Goal: Information Seeking & Learning: Learn about a topic

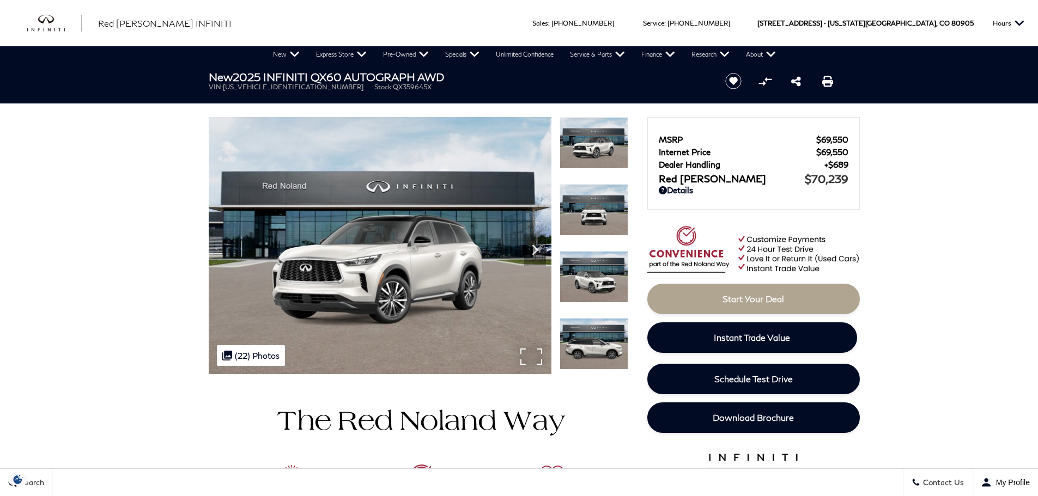
scroll to position [163, 0]
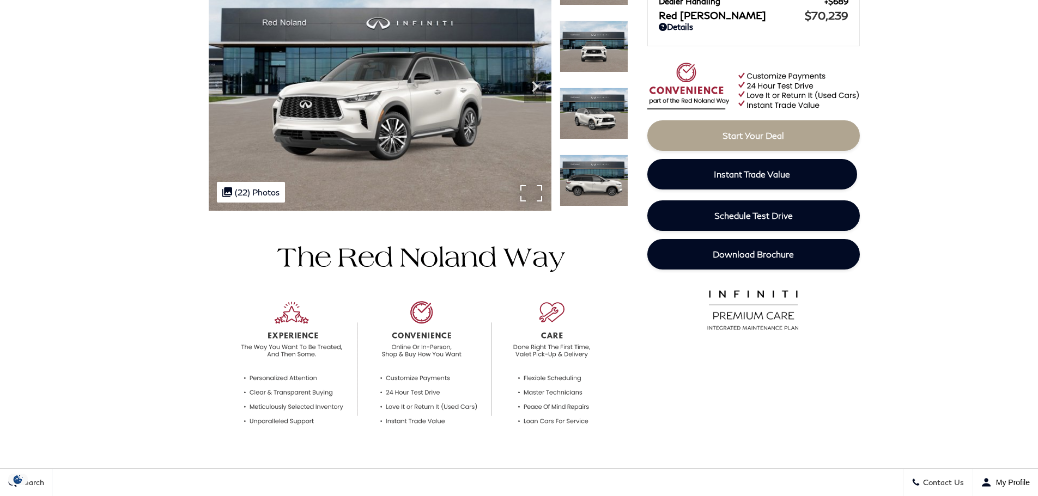
click at [244, 192] on div ".cls-1, .cls-3 { fill: #c50033; } .cls-1 { clip-rule: evenodd; } .cls-2 { clip-…" at bounding box center [251, 192] width 68 height 21
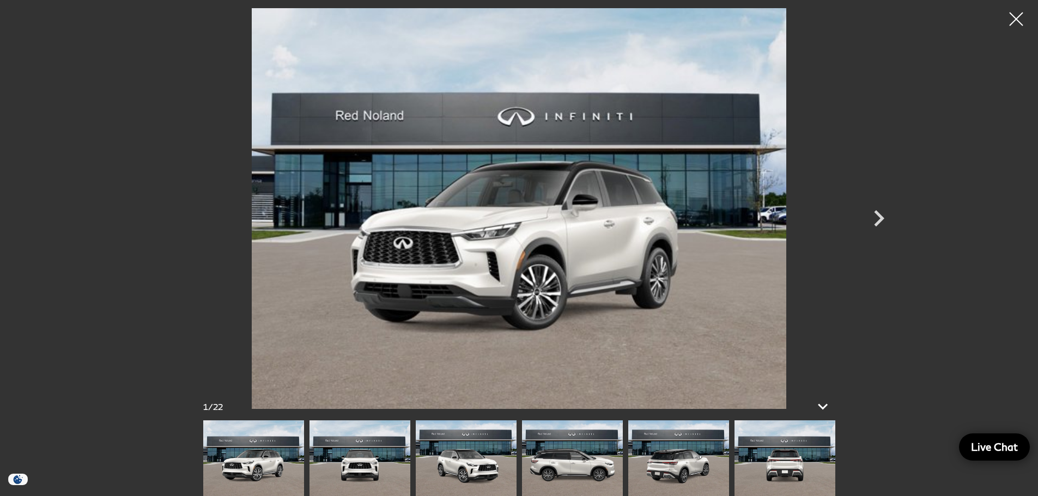
scroll to position [0, 0]
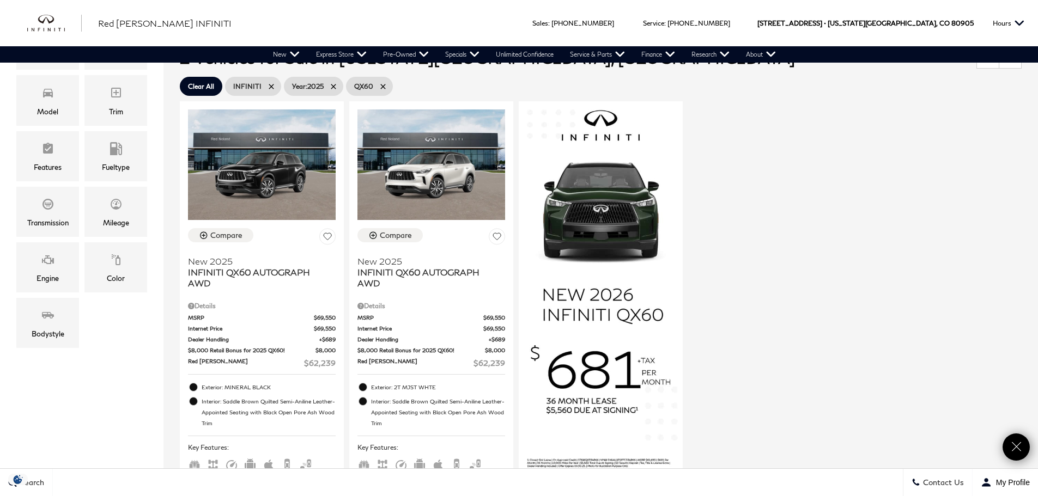
scroll to position [272, 0]
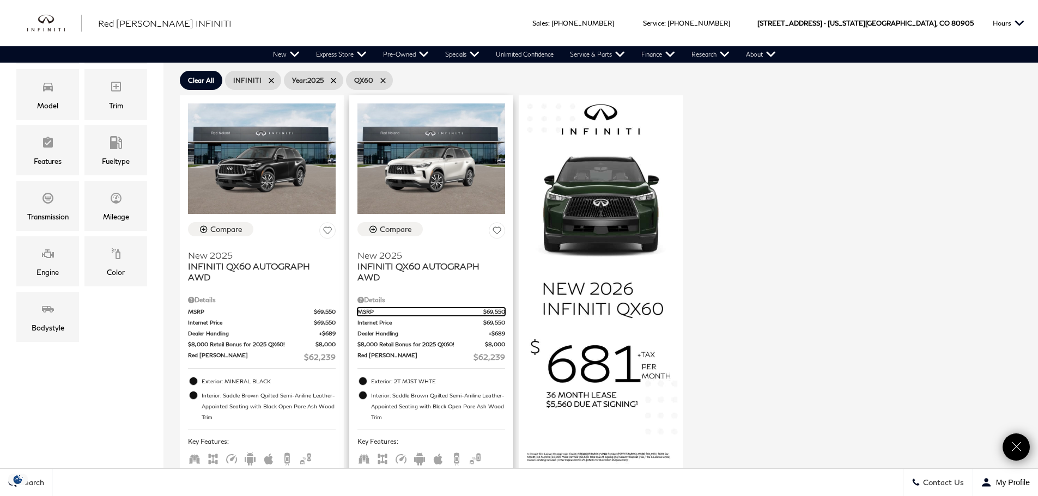
click at [422, 310] on span "MSRP" at bounding box center [420, 312] width 126 height 8
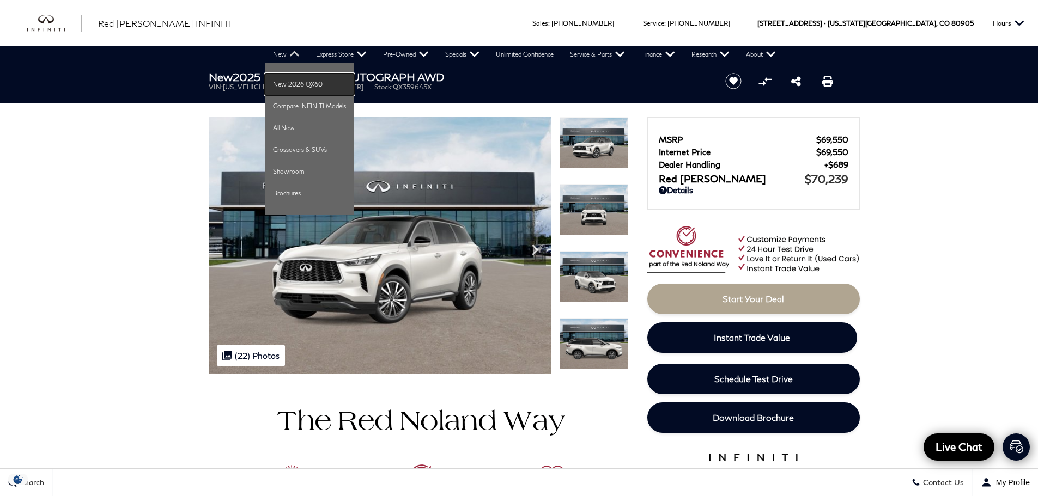
click at [288, 80] on link "New 2026 QX60" at bounding box center [309, 85] width 89 height 22
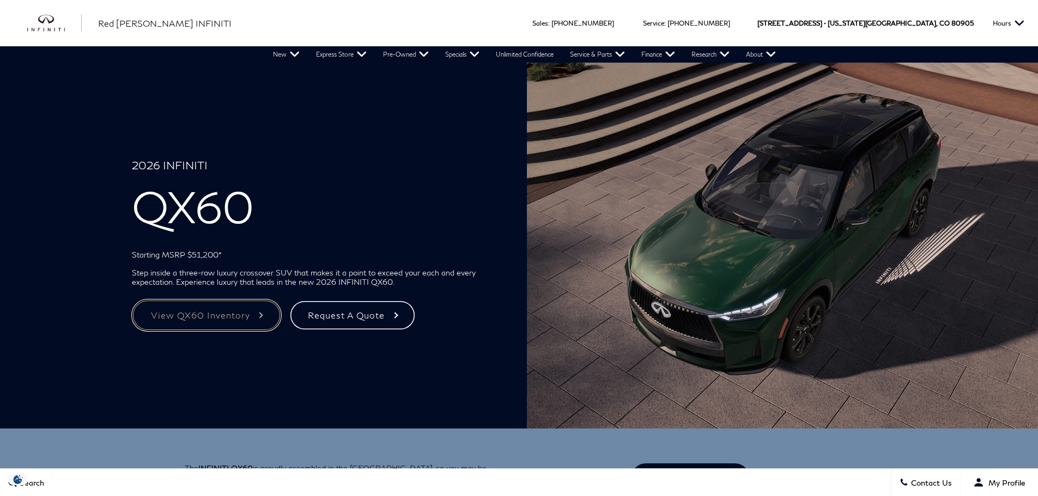
click at [250, 314] on link "View QX60 Inventory" at bounding box center [206, 316] width 149 height 32
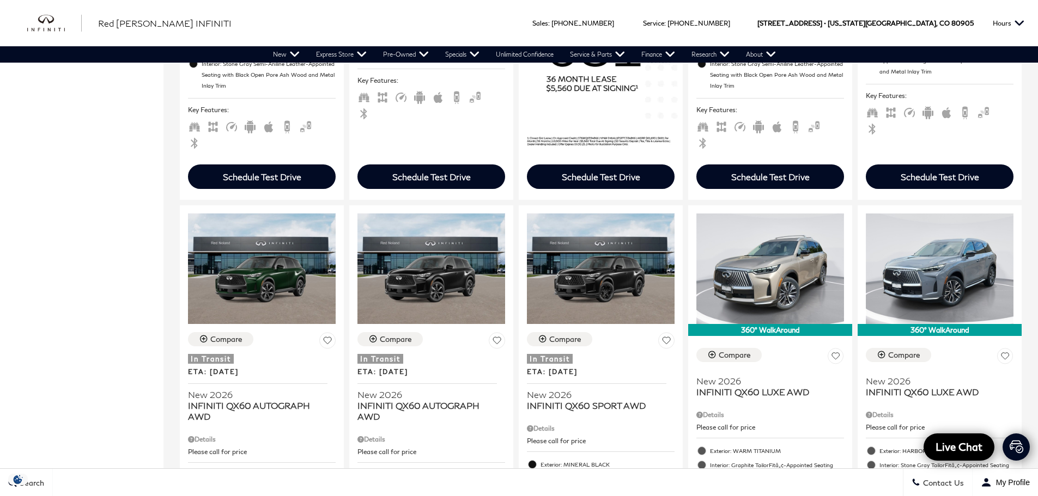
scroll to position [599, 0]
